Goal: Check status: Check status

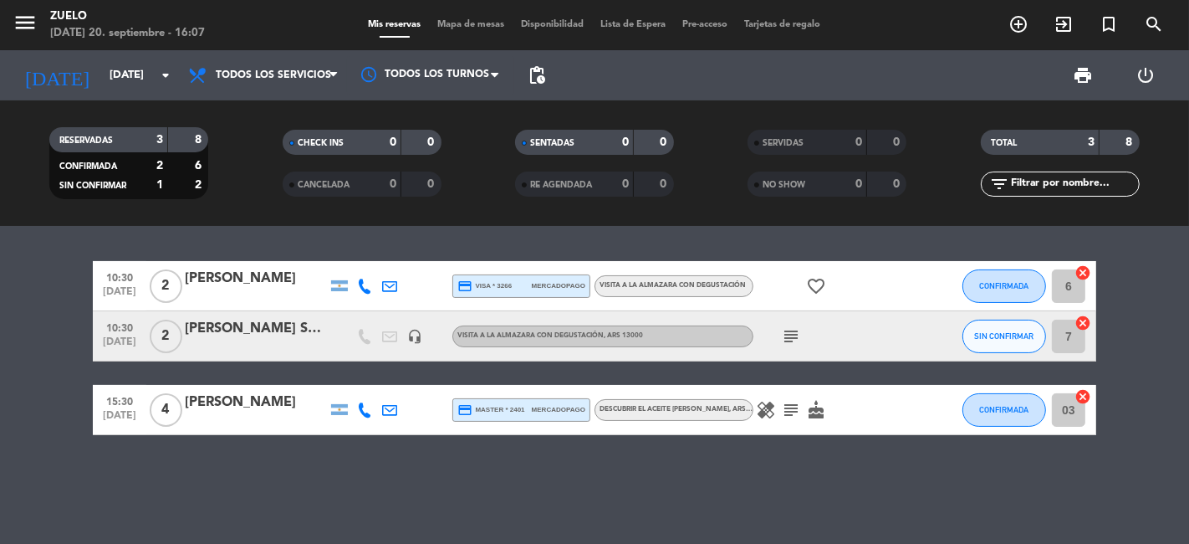
scroll to position [9164, 0]
click at [22, 24] on icon "menu" at bounding box center [25, 22] width 25 height 25
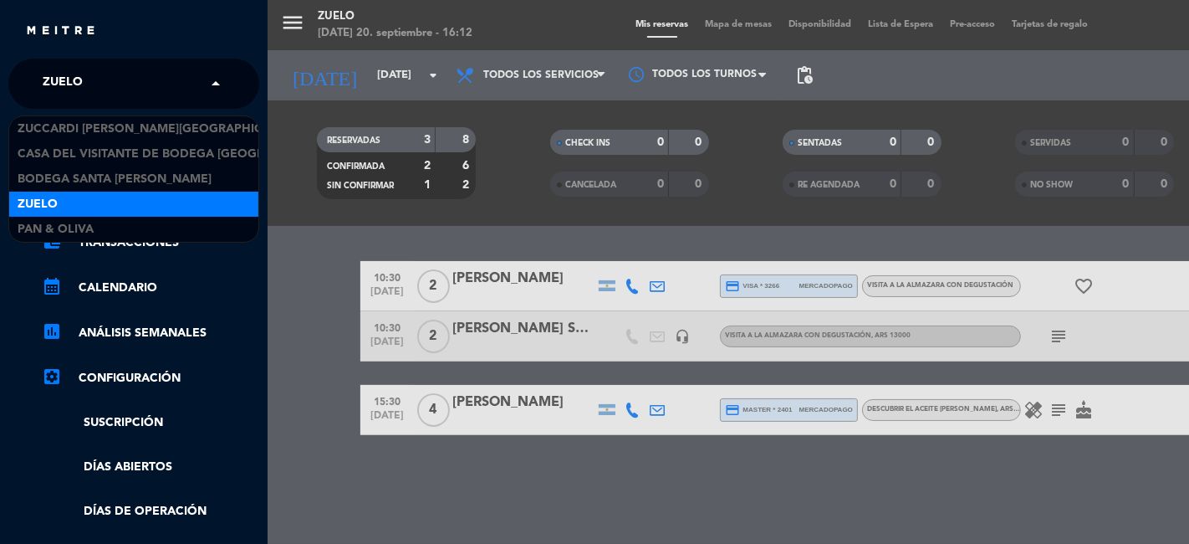
click at [227, 84] on span at bounding box center [220, 83] width 28 height 35
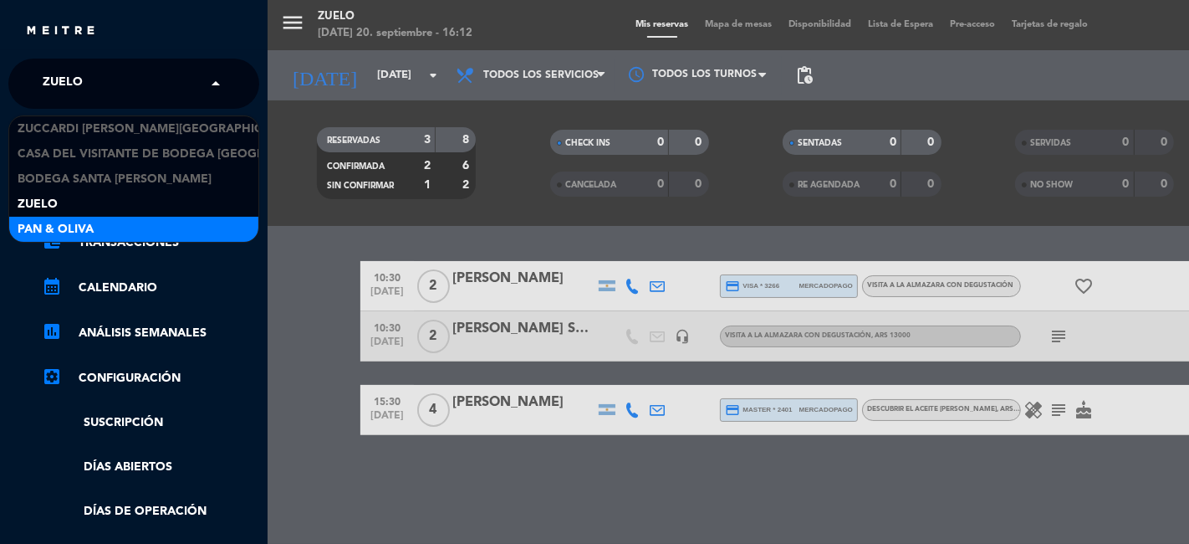
click at [193, 224] on div "Pan & Oliva" at bounding box center [133, 229] width 249 height 25
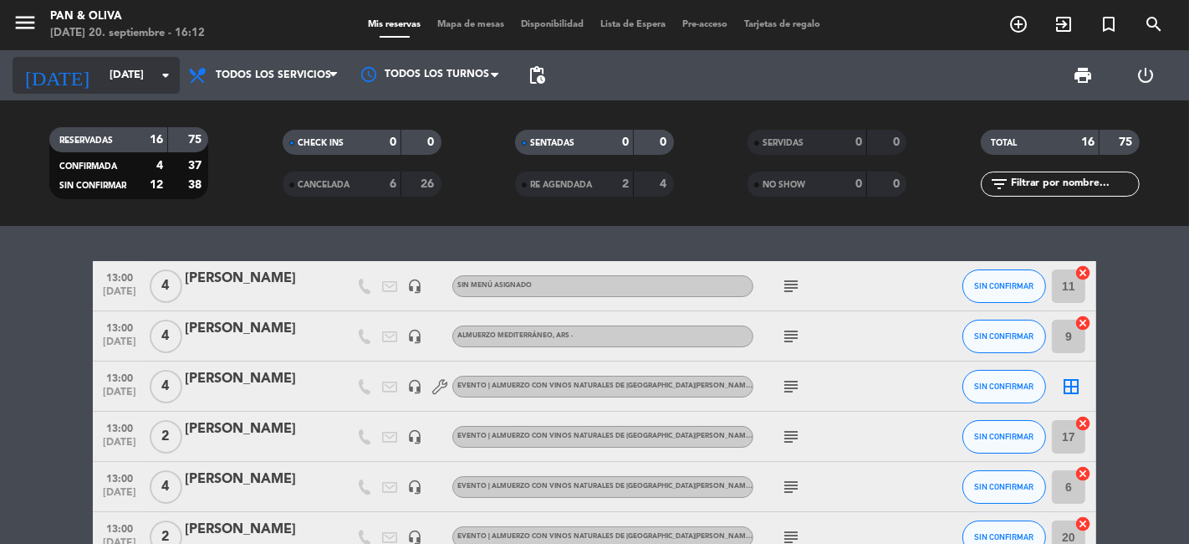
click at [167, 74] on icon "arrow_drop_down" at bounding box center [166, 75] width 20 height 20
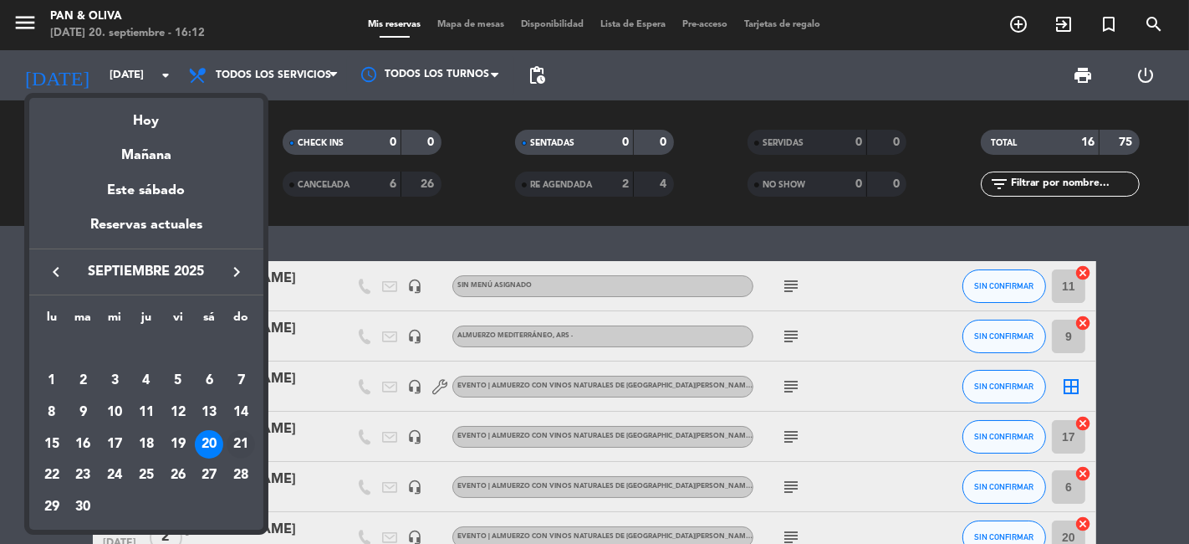
click at [241, 441] on div "21" at bounding box center [241, 444] width 28 height 28
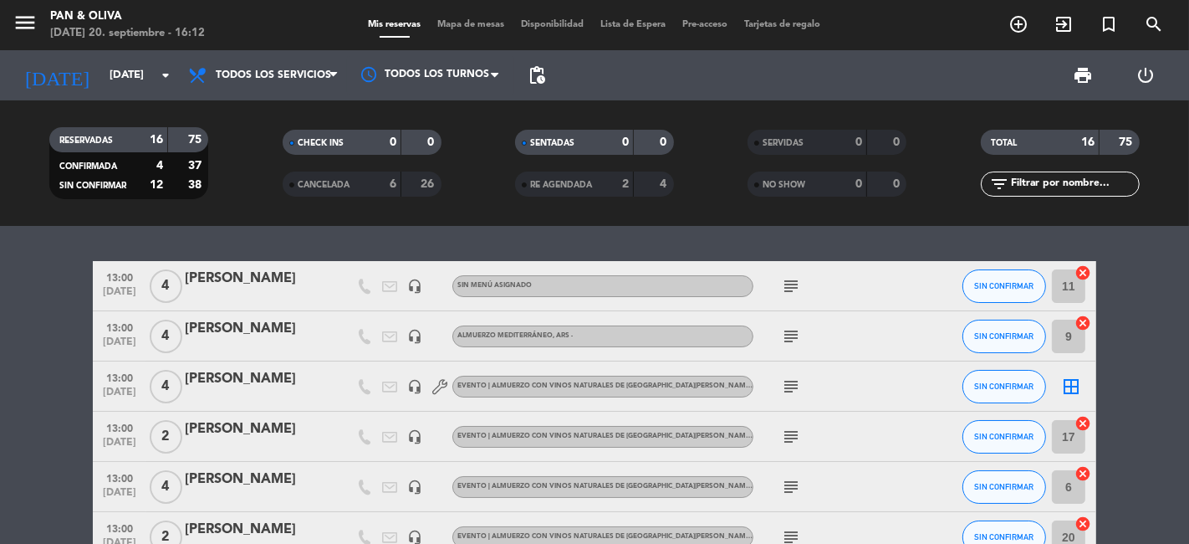
type input "[DATE]"
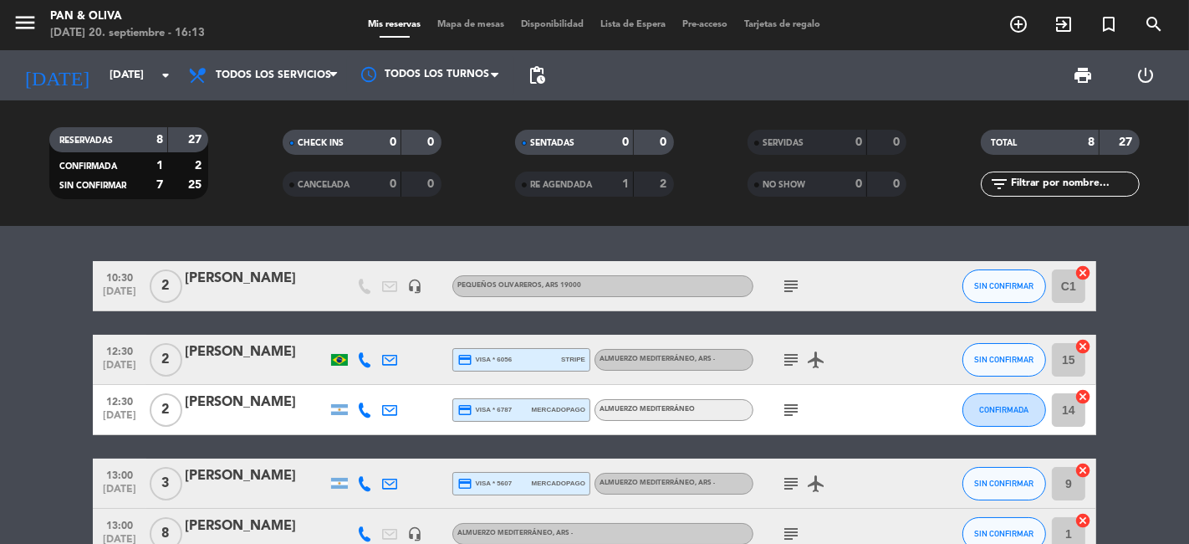
click at [888, 509] on div "subject" at bounding box center [828, 532] width 151 height 49
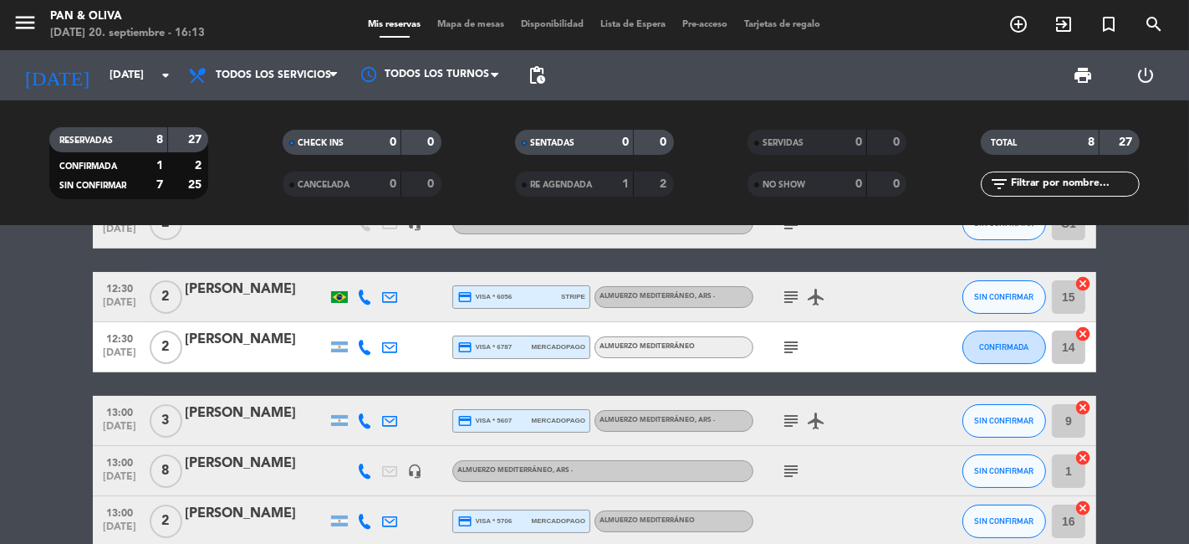
scroll to position [0, 0]
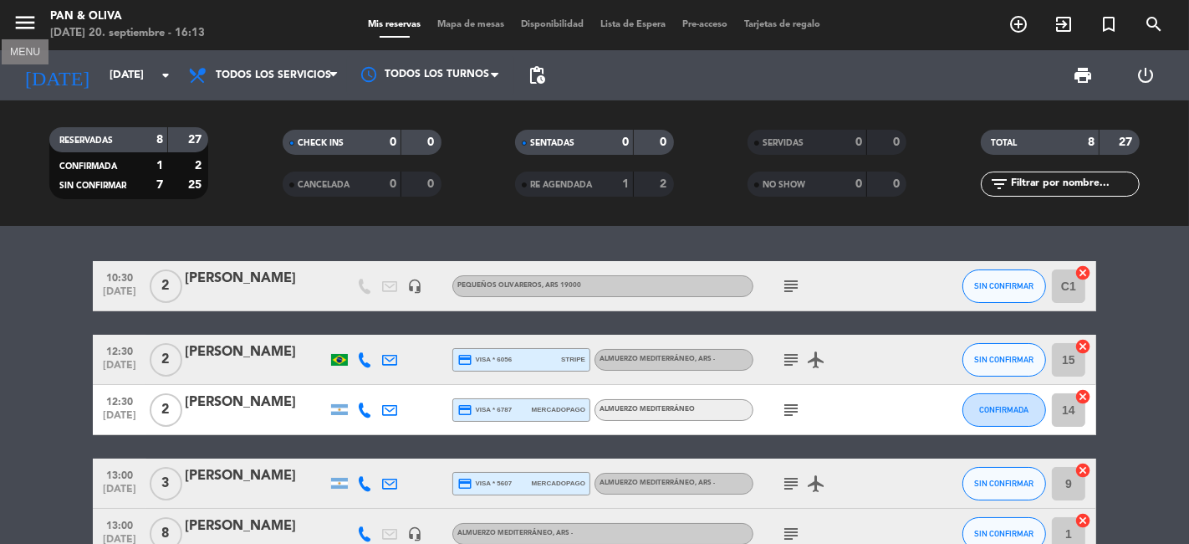
click at [28, 29] on icon "menu" at bounding box center [25, 22] width 25 height 25
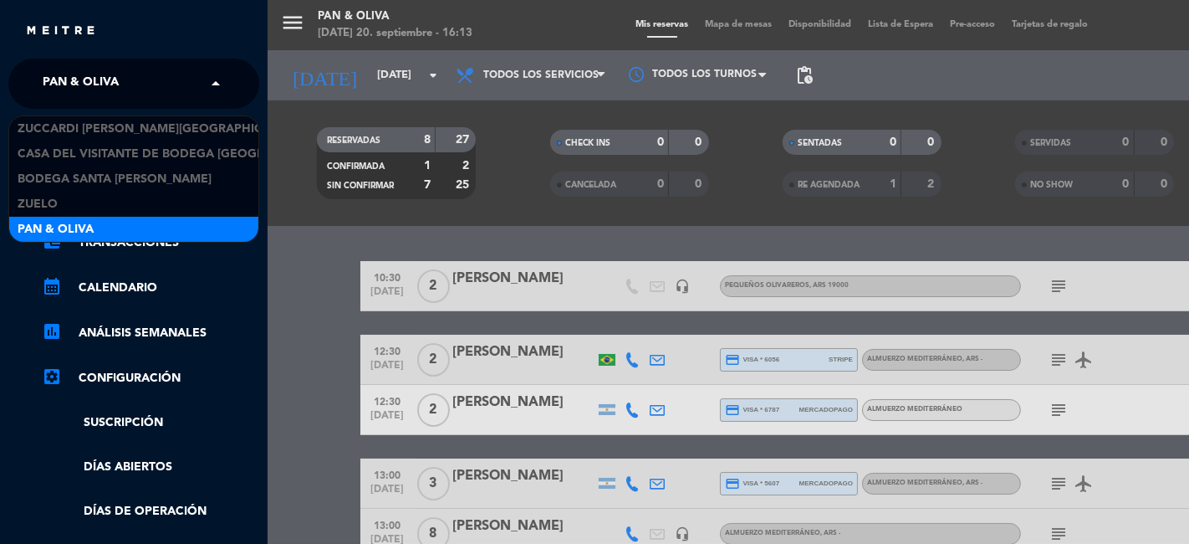
click at [219, 87] on span at bounding box center [220, 83] width 28 height 35
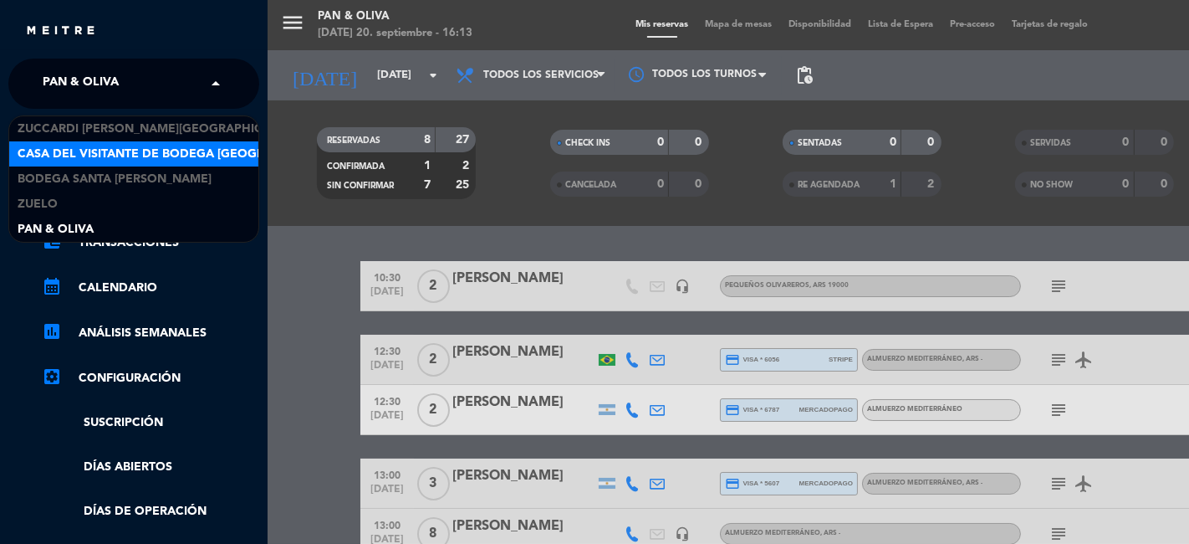
click at [110, 156] on span "Casa del Visitante de Bodega [GEOGRAPHIC_DATA][PERSON_NAME]" at bounding box center [228, 154] width 421 height 19
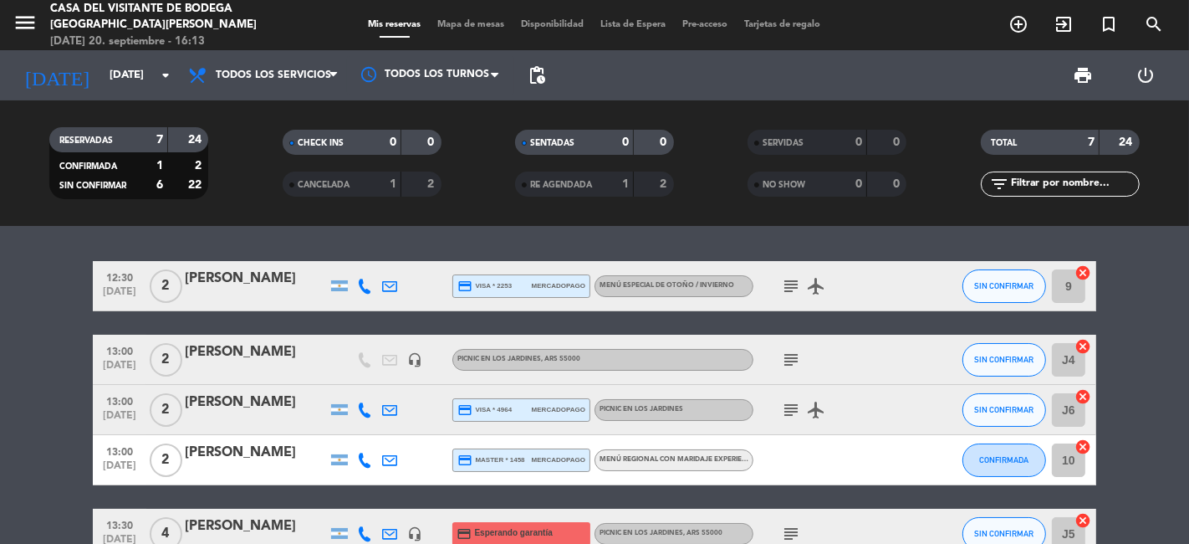
click at [858, 444] on div at bounding box center [828, 459] width 151 height 49
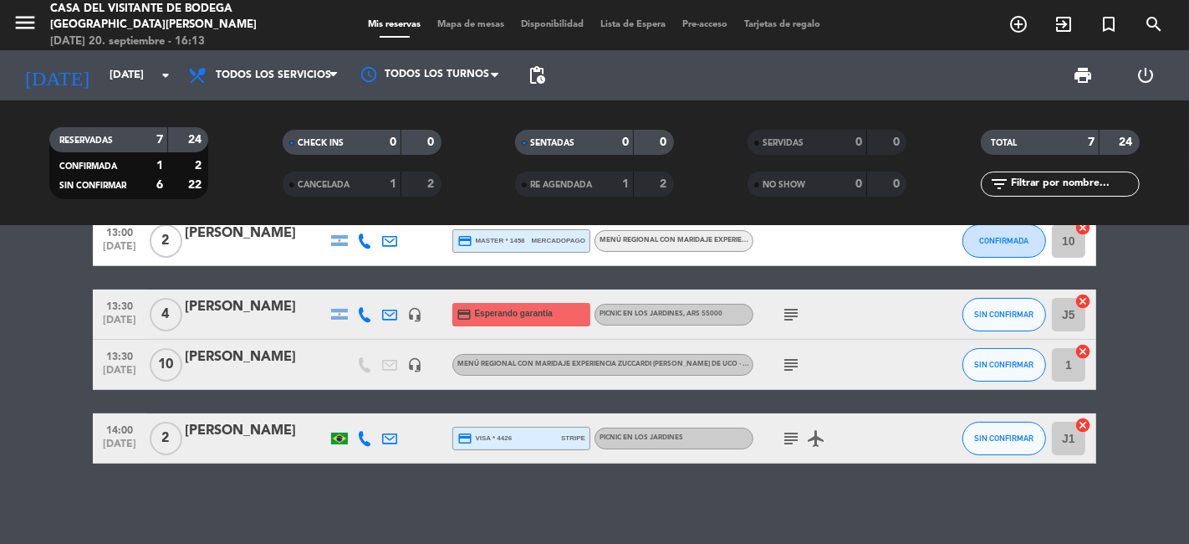
scroll to position [222, 0]
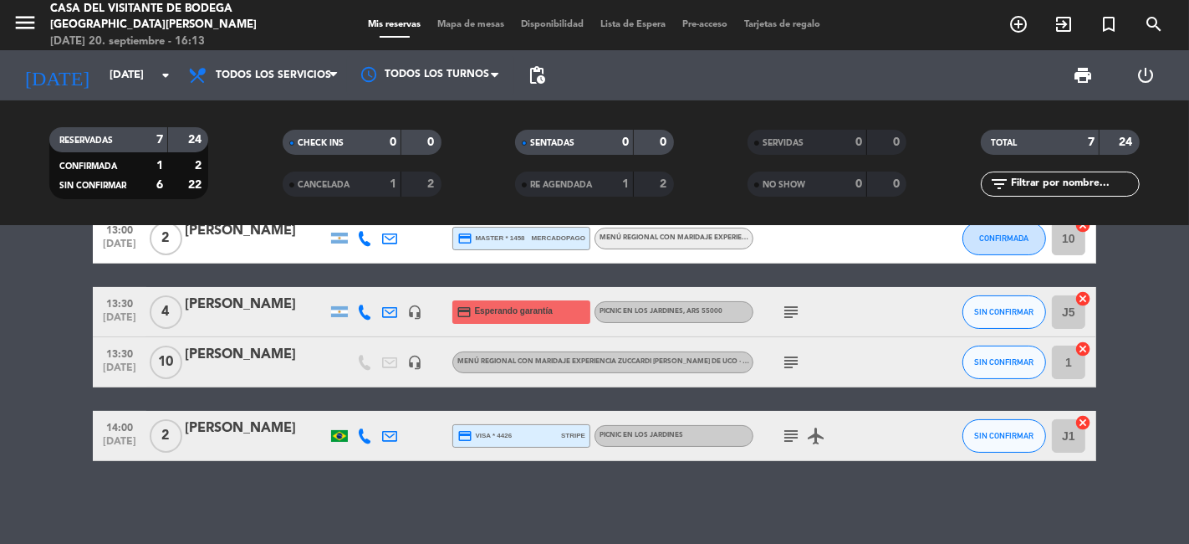
click at [544, 485] on div "12:30 [DATE] 2 [PERSON_NAME] credit_card visa * 2253 mercadopago Menú especial …" at bounding box center [594, 385] width 1189 height 318
click at [856, 507] on div "12:30 [DATE] 2 [PERSON_NAME] credit_card visa * 2253 mercadopago Menú especial …" at bounding box center [594, 385] width 1189 height 318
click at [602, 524] on div "12:30 [DATE] 2 [PERSON_NAME] credit_card visa * 2253 mercadopago Menú especial …" at bounding box center [594, 385] width 1189 height 318
click at [243, 493] on div "12:30 [DATE] 2 [PERSON_NAME] credit_card visa * 2253 mercadopago Menú especial …" at bounding box center [594, 385] width 1189 height 318
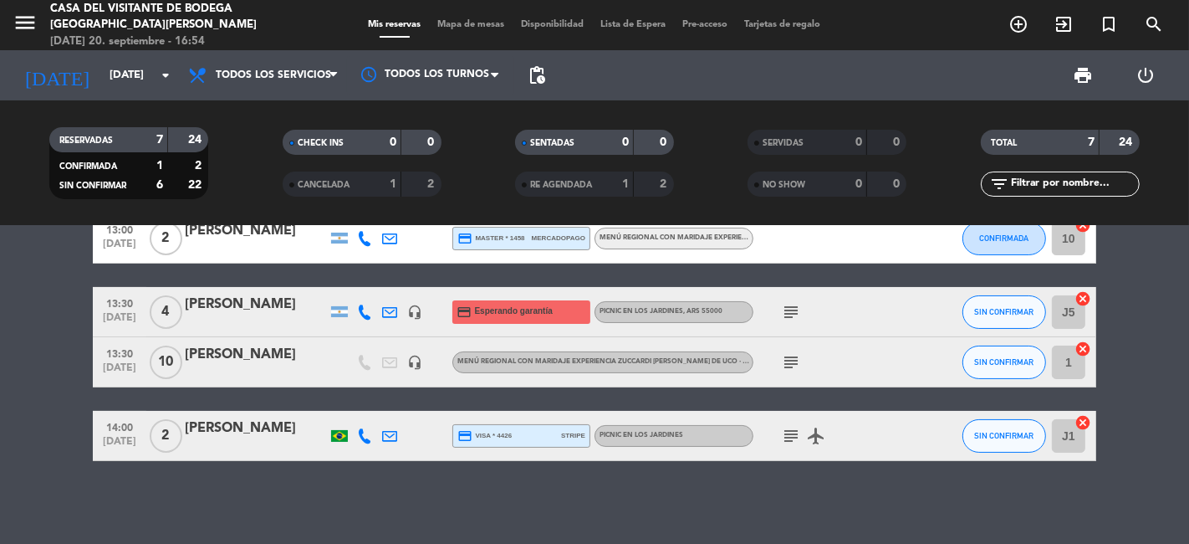
click at [600, 500] on div "12:30 [DATE] 2 [PERSON_NAME] credit_card visa * 2253 mercadopago Menú especial …" at bounding box center [594, 385] width 1189 height 318
